Goal: Task Accomplishment & Management: Use online tool/utility

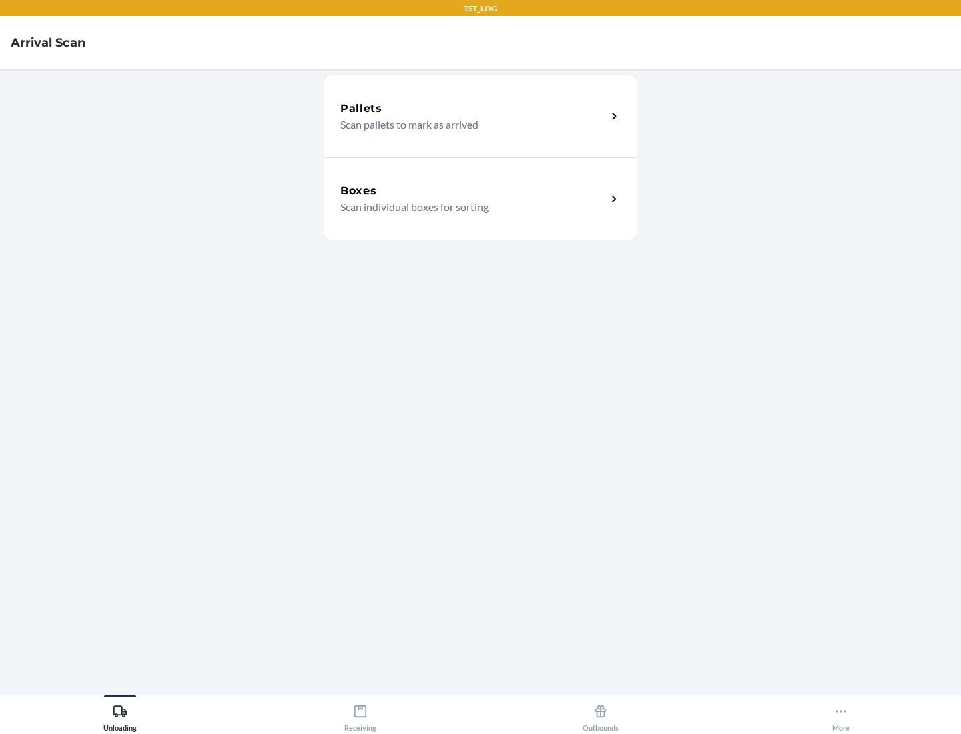
click at [473, 191] on div "Boxes" at bounding box center [473, 191] width 266 height 16
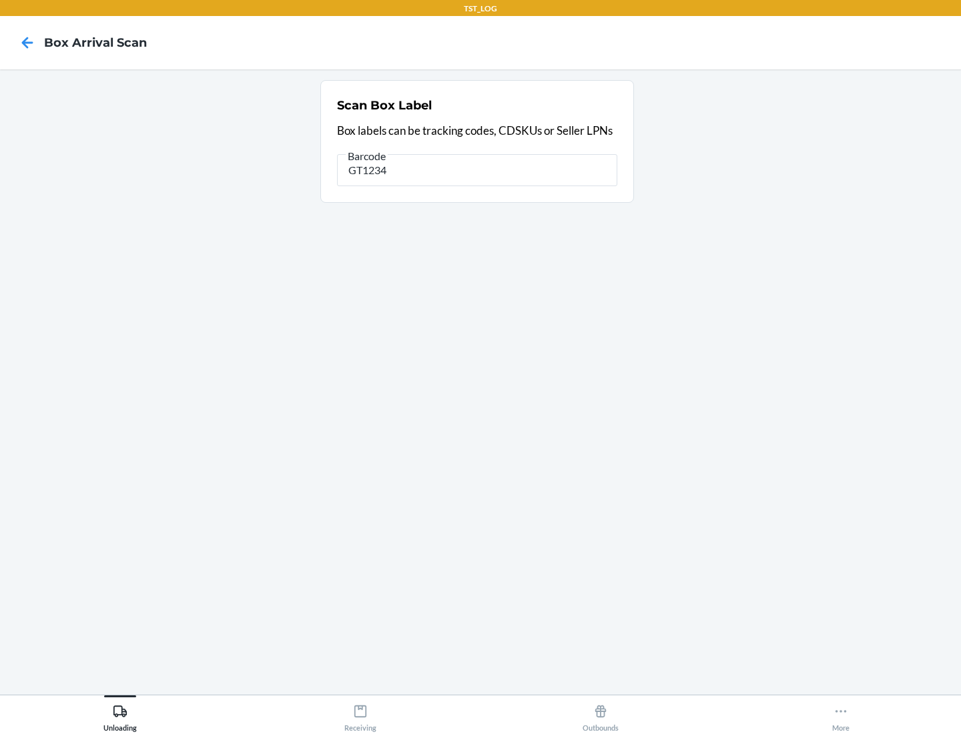
type input "GT1234"
